Goal: Task Accomplishment & Management: Complete application form

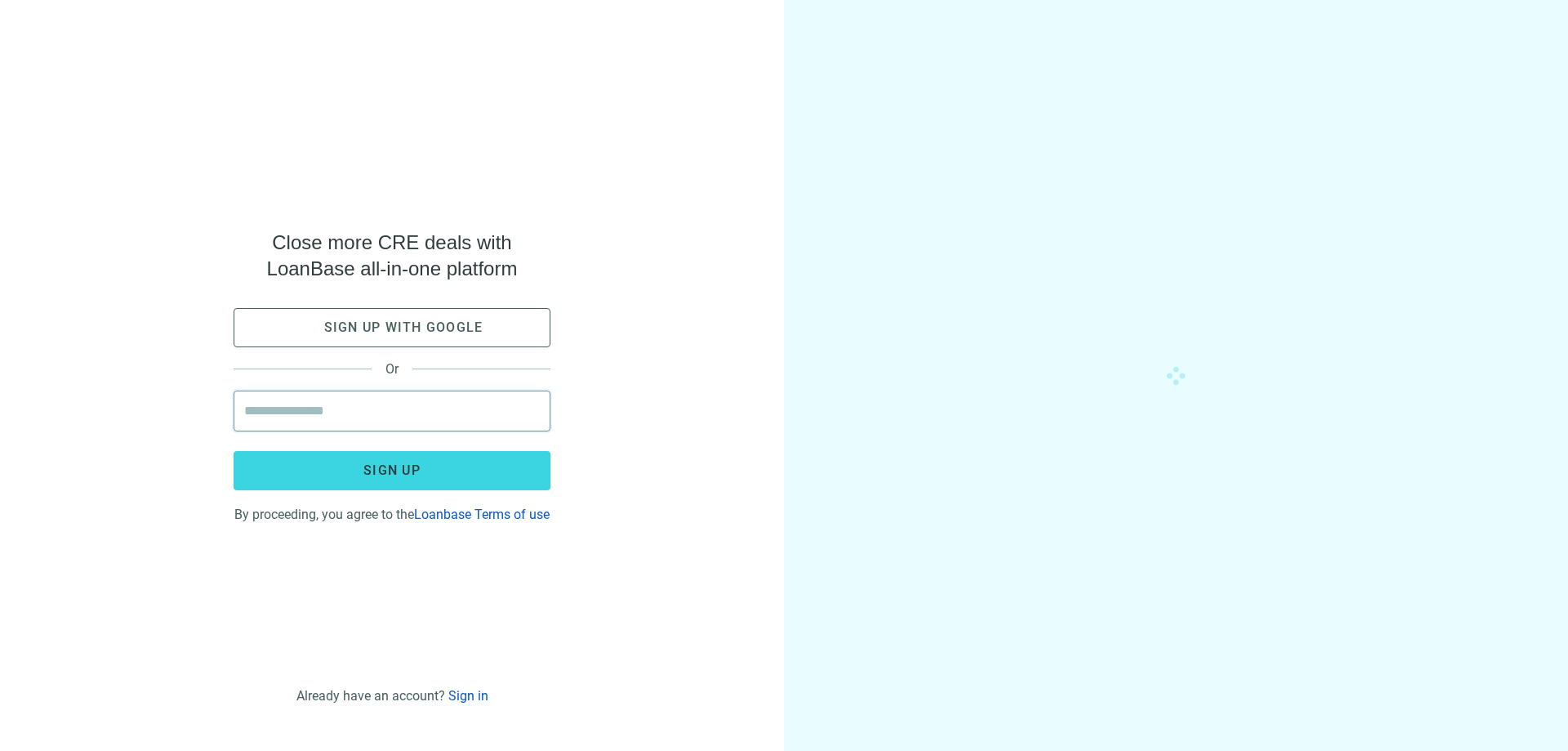
click at [326, 404] on input "email" at bounding box center [391, 411] width 295 height 39
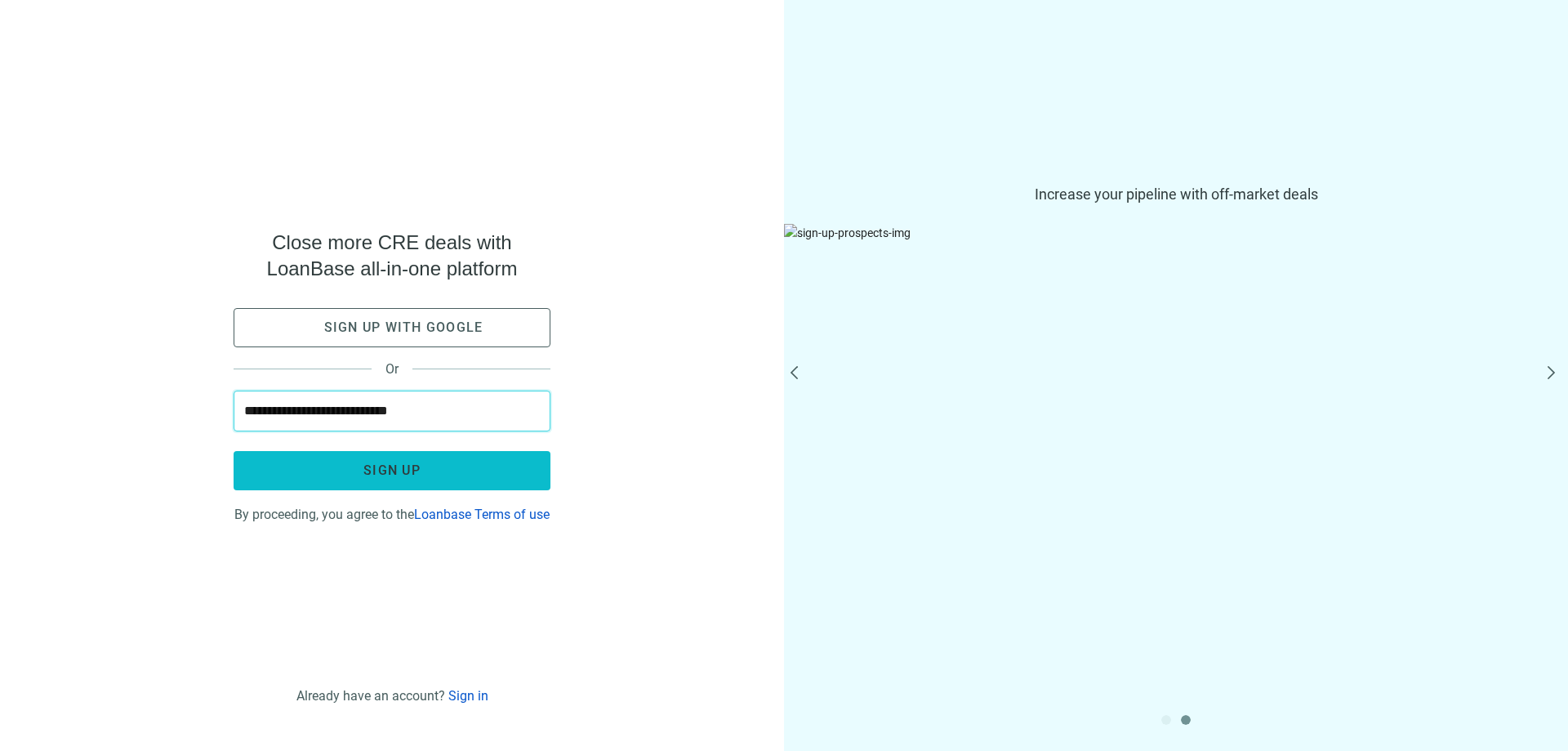
type input "**********"
click at [378, 453] on button "Sign up" at bounding box center [391, 470] width 317 height 39
